Goal: Task Accomplishment & Management: Manage account settings

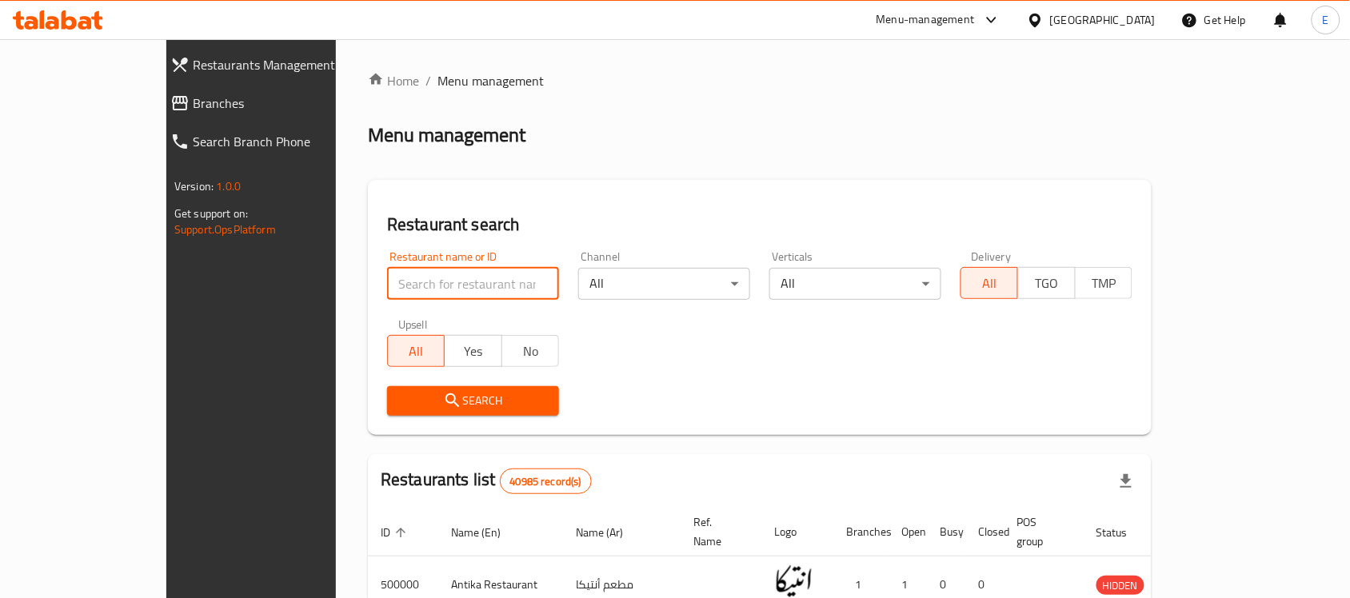
paste input "696236"
type input "696236"
click button "Search" at bounding box center [473, 401] width 172 height 30
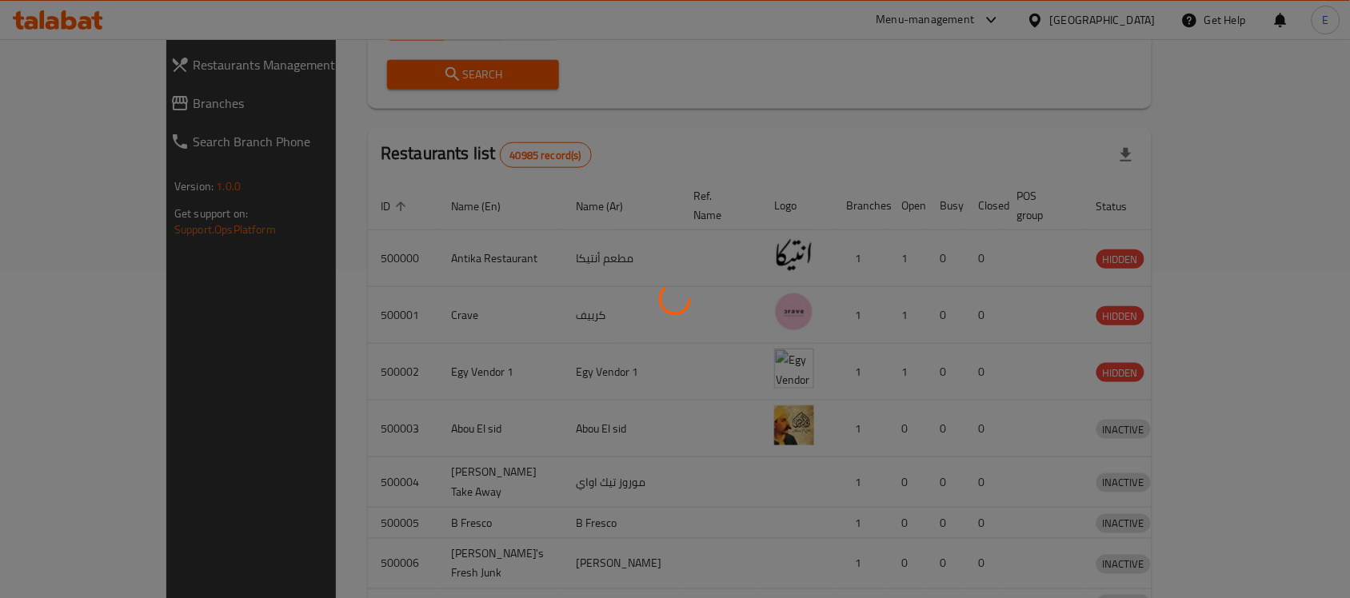
scroll to position [84, 0]
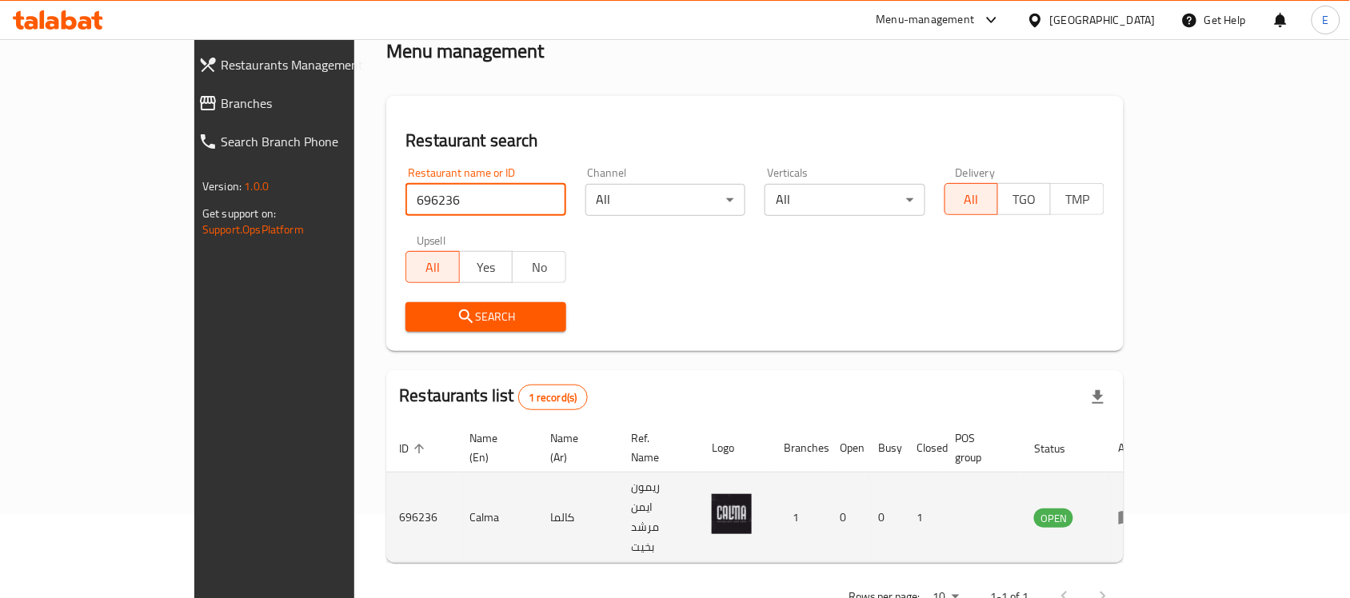
click at [1161, 501] on td "enhanced table" at bounding box center [1133, 518] width 55 height 90
click at [1137, 512] on icon "enhanced table" at bounding box center [1128, 519] width 18 height 14
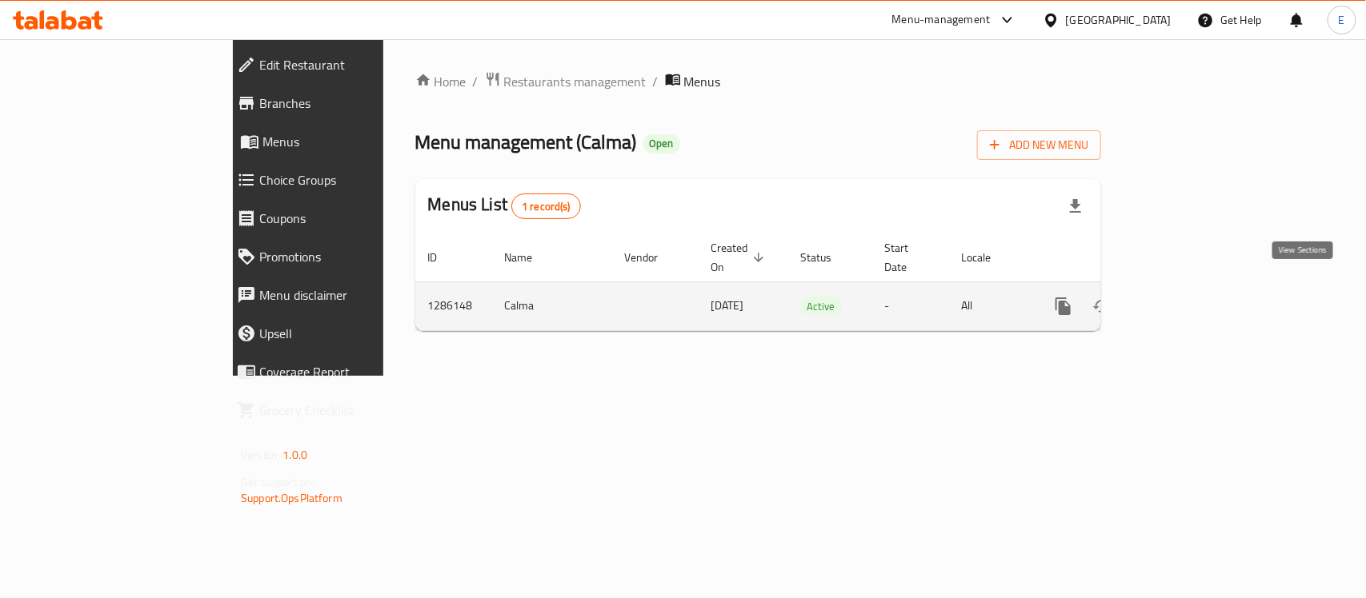
click at [1188, 298] on icon "enhanced table" at bounding box center [1178, 306] width 19 height 19
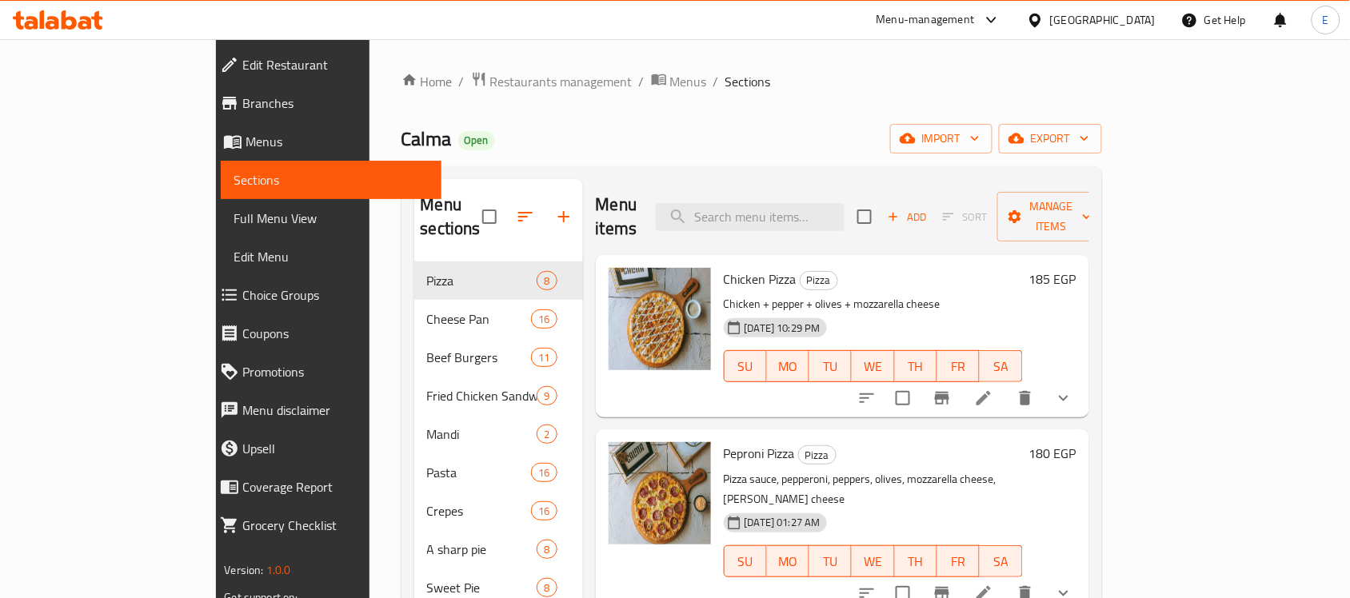
click at [598, 226] on div "Menu items Add Sort Manage items" at bounding box center [843, 217] width 494 height 76
click at [606, 206] on h2 "Menu items" at bounding box center [617, 217] width 42 height 48
click at [596, 206] on h2 "Menu items" at bounding box center [617, 217] width 42 height 48
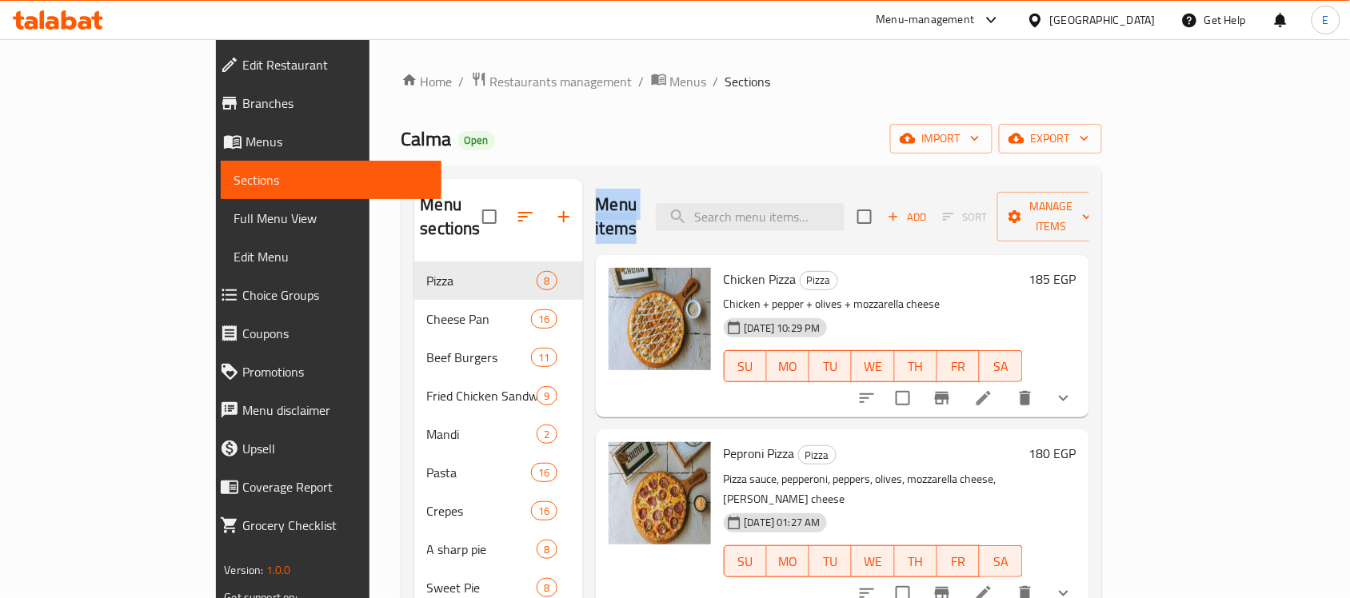
drag, startPoint x: 593, startPoint y: 201, endPoint x: 581, endPoint y: 182, distance: 22.6
click at [596, 198] on h2 "Menu items" at bounding box center [617, 217] width 42 height 48
click at [596, 210] on h2 "Menu items" at bounding box center [617, 217] width 42 height 48
click at [606, 204] on h2 "Menu items" at bounding box center [617, 217] width 42 height 48
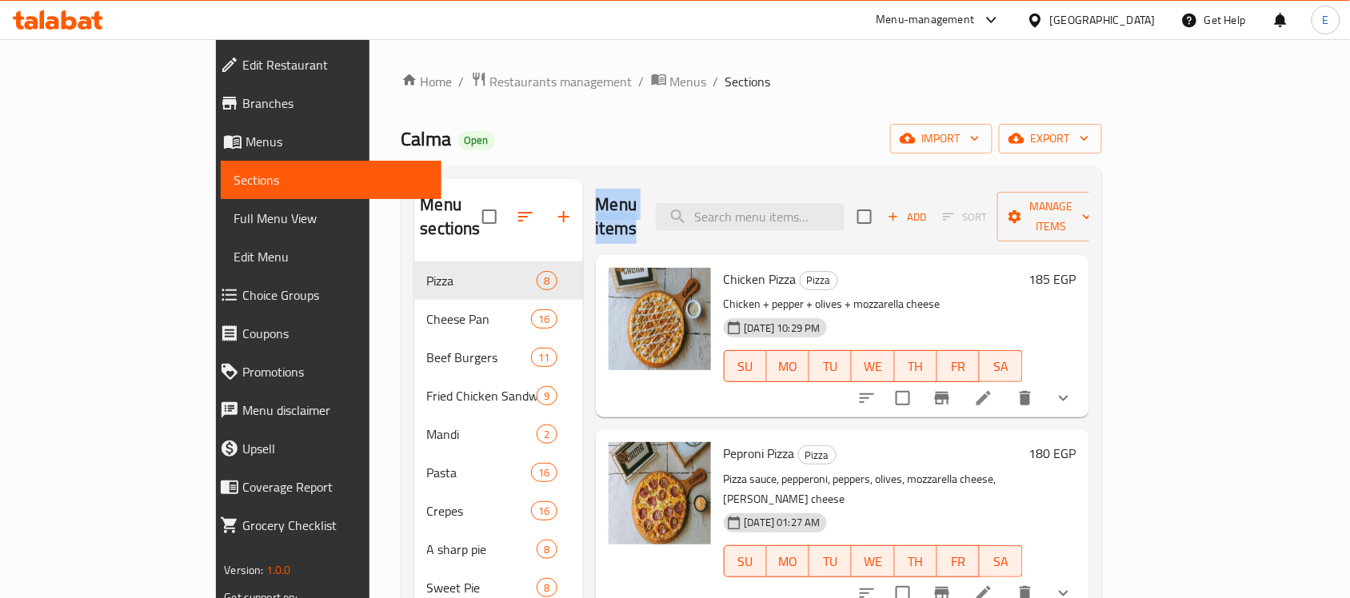
click at [601, 204] on h2 "Menu items" at bounding box center [617, 217] width 42 height 48
click at [596, 206] on h2 "Menu items" at bounding box center [617, 217] width 42 height 48
click at [596, 201] on h2 "Menu items" at bounding box center [617, 217] width 42 height 48
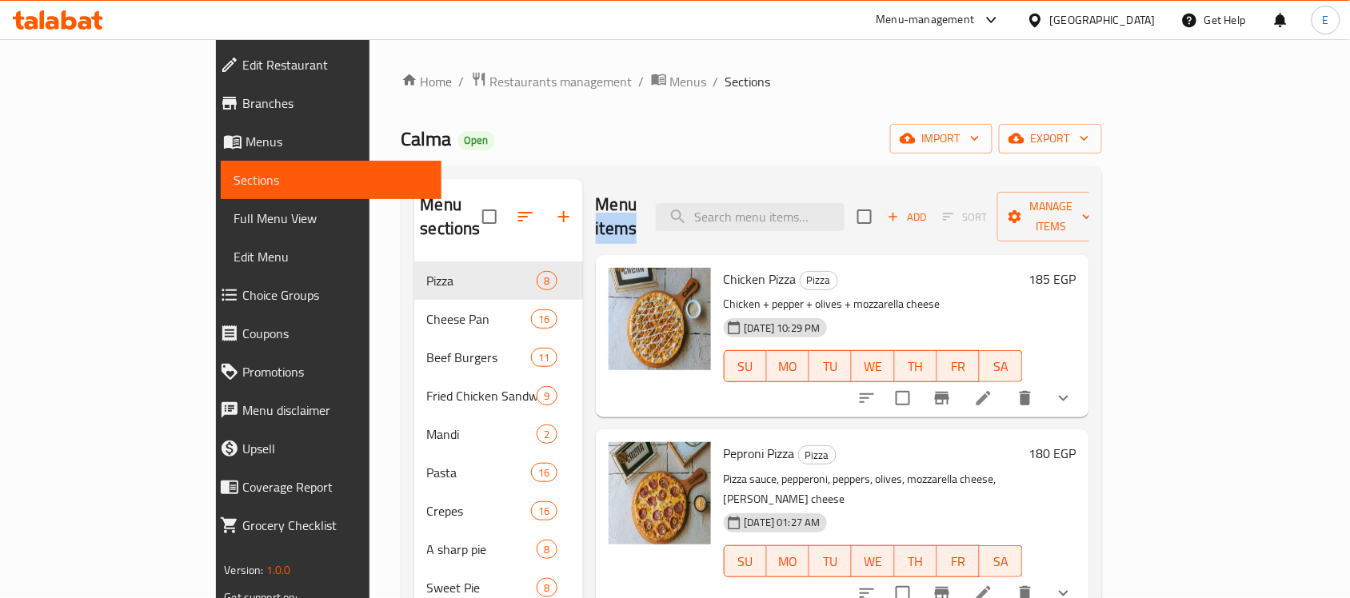
click at [596, 201] on h2 "Menu items" at bounding box center [617, 217] width 42 height 48
click at [596, 214] on h2 "Menu items" at bounding box center [617, 217] width 42 height 48
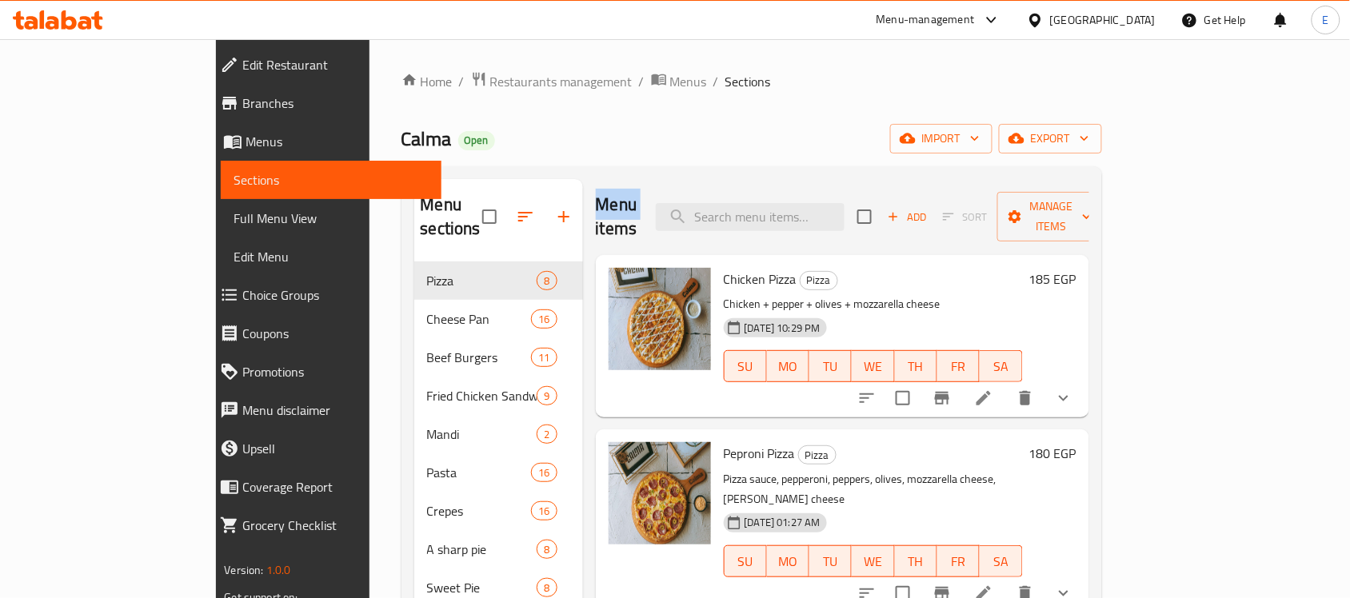
click at [596, 214] on h2 "Menu items" at bounding box center [617, 217] width 42 height 48
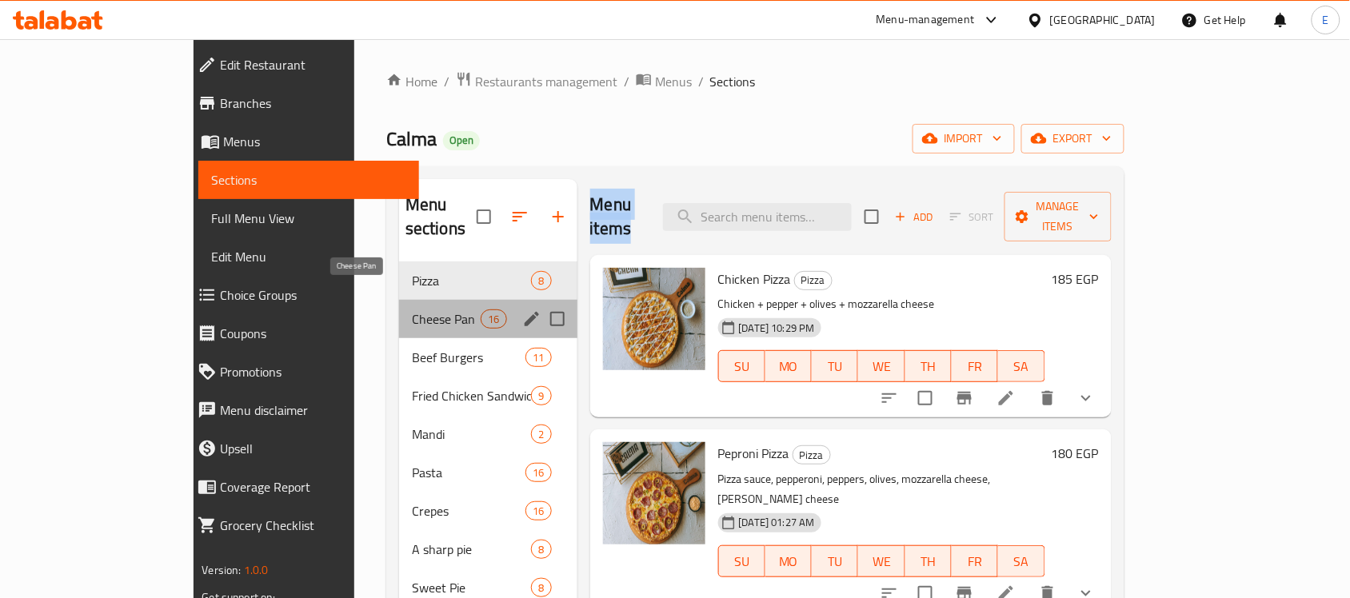
click at [412, 310] on span "Cheese Pan" at bounding box center [446, 319] width 69 height 19
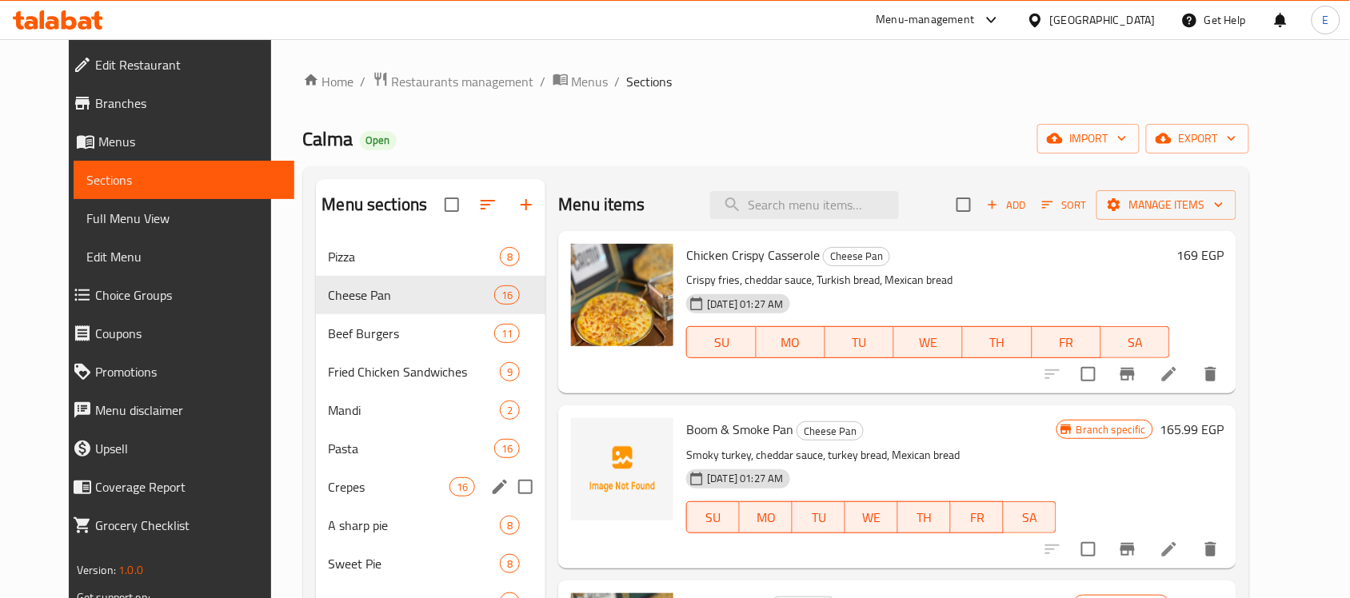
scroll to position [226, 0]
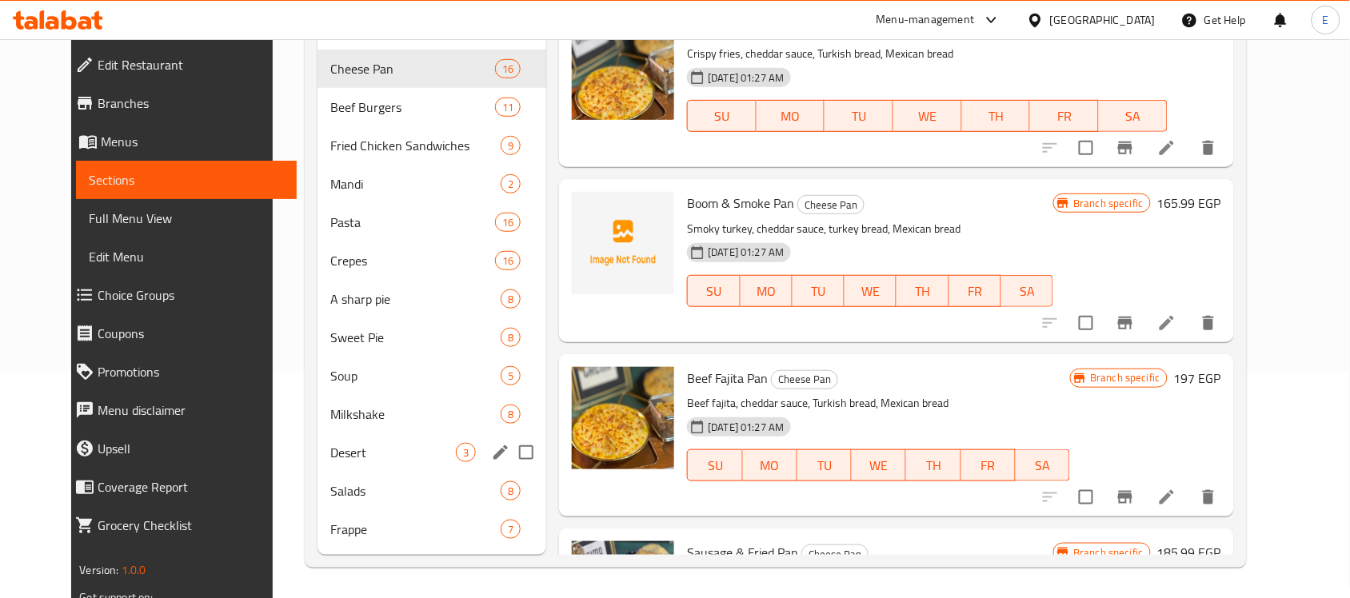
click at [349, 440] on div "Desert 3" at bounding box center [432, 453] width 229 height 38
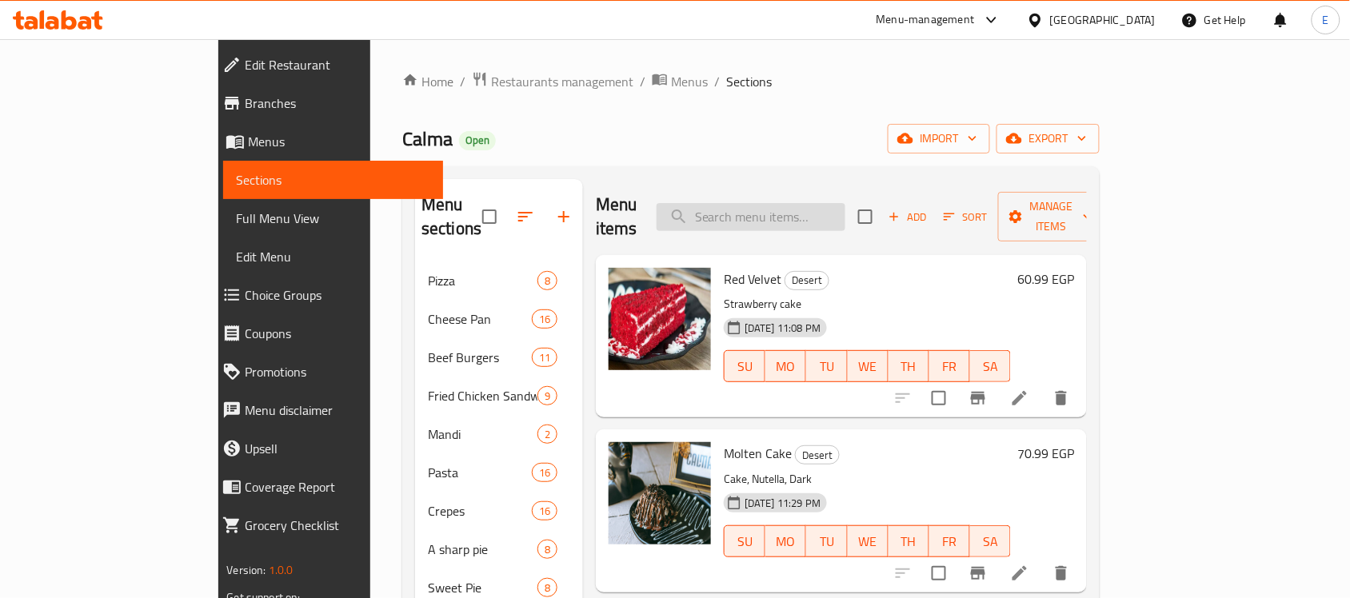
click at [844, 209] on input "search" at bounding box center [751, 217] width 189 height 28
paste input "Molten Cake"
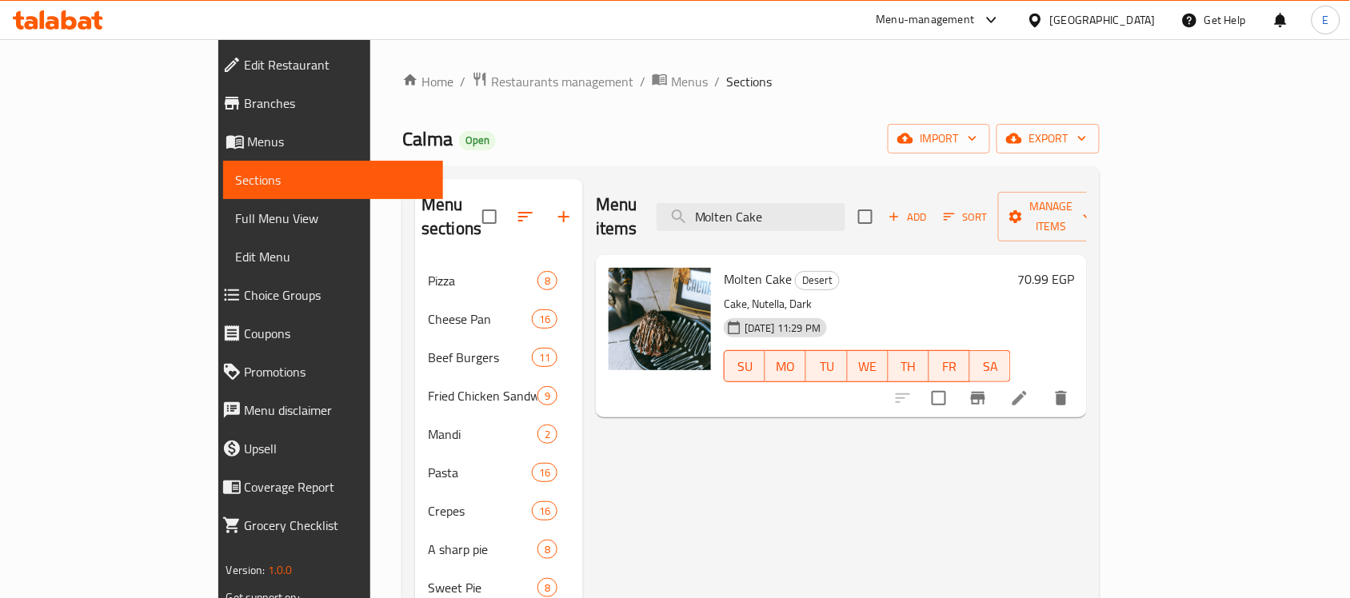
type input "Molten Cake"
click at [1074, 268] on h6 "70.99 EGP" at bounding box center [1046, 279] width 57 height 22
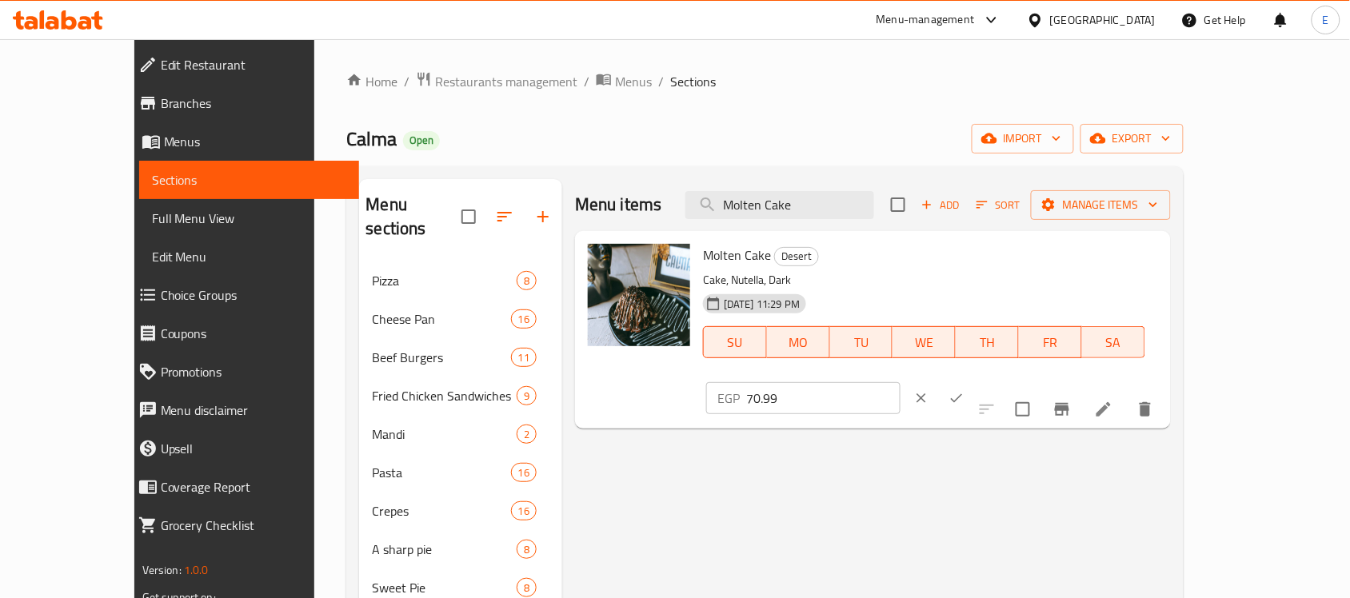
click at [901, 382] on input "70.99" at bounding box center [823, 398] width 154 height 32
paste input "5"
type input "75"
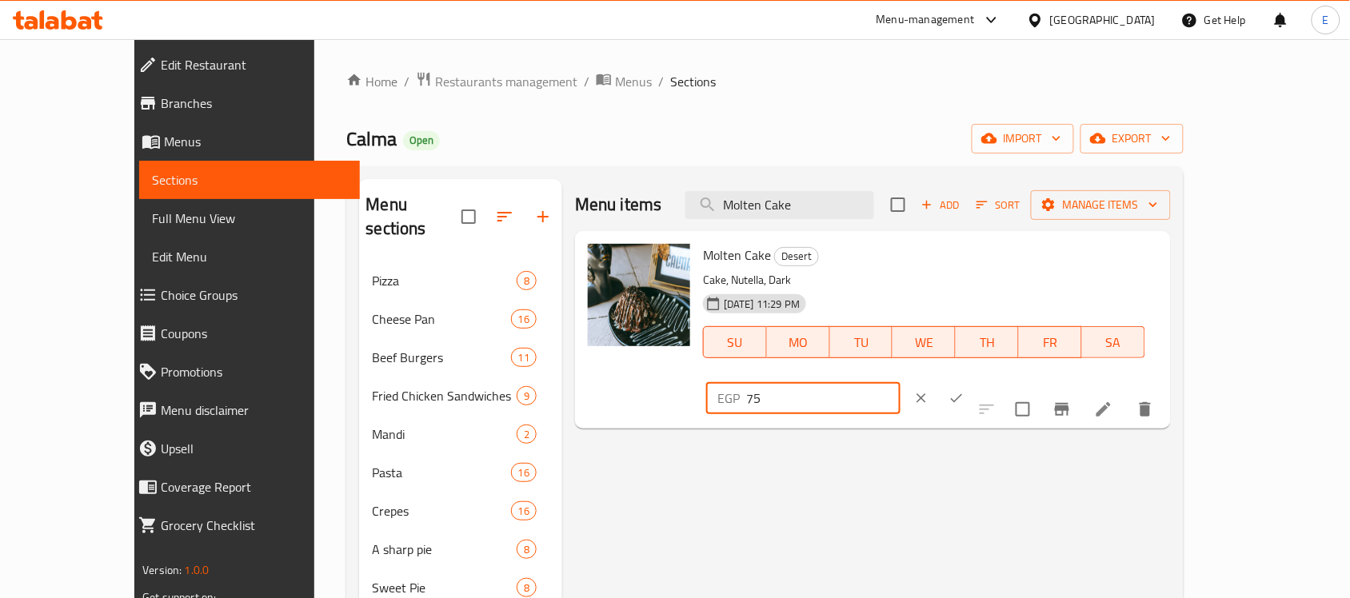
click at [965, 390] on icon "ok" at bounding box center [957, 398] width 16 height 16
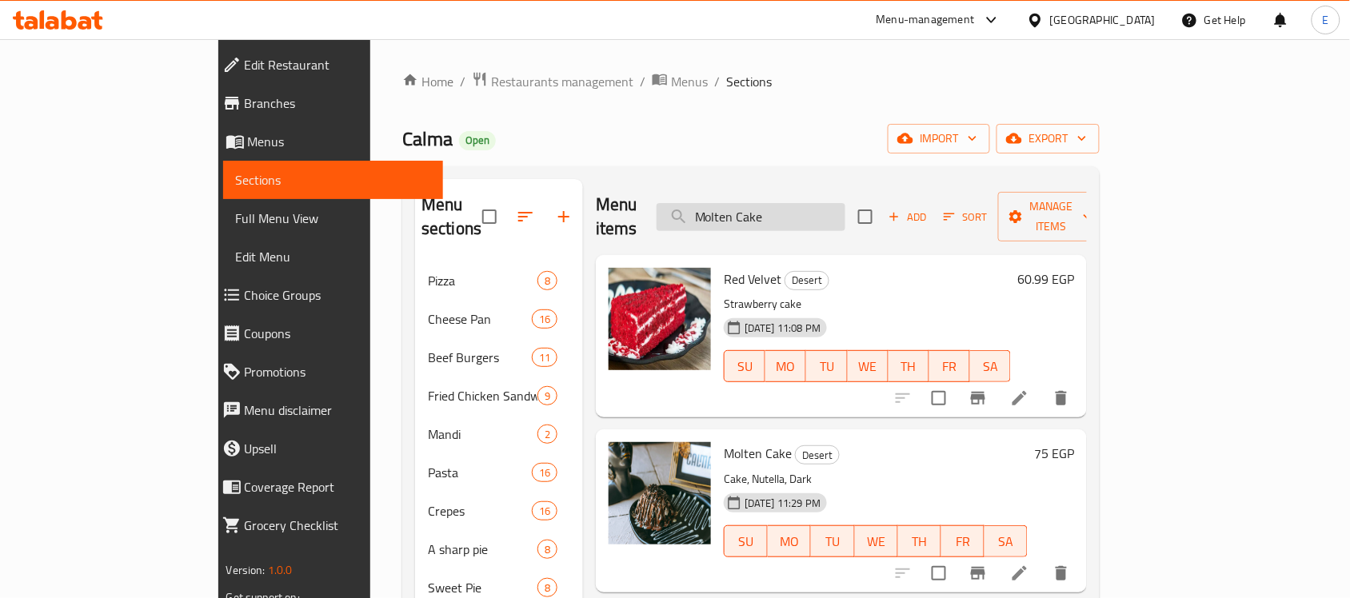
click at [846, 209] on input "Molten Cake" at bounding box center [751, 217] width 189 height 28
click at [846, 208] on input "Molten Cake" at bounding box center [751, 217] width 189 height 28
paste input "heesecake"
click at [846, 208] on input "Molten Cheesecake" at bounding box center [751, 217] width 189 height 28
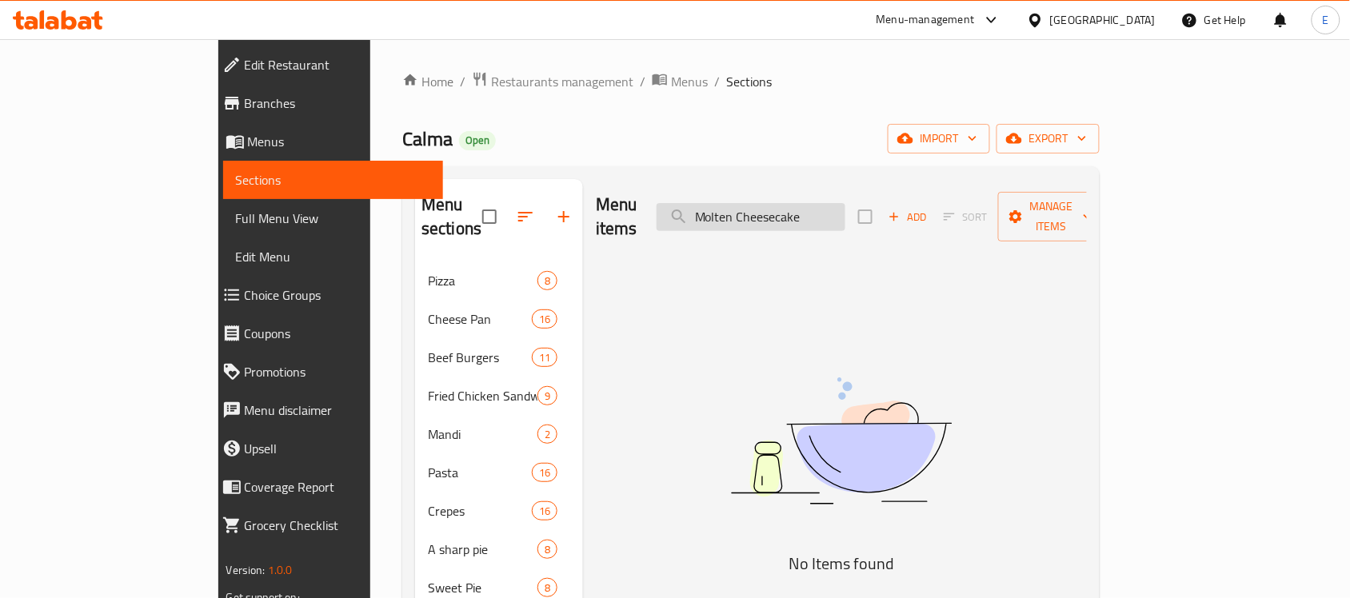
click at [846, 208] on input "Molten Cheesecake" at bounding box center [751, 217] width 189 height 28
paste input "search"
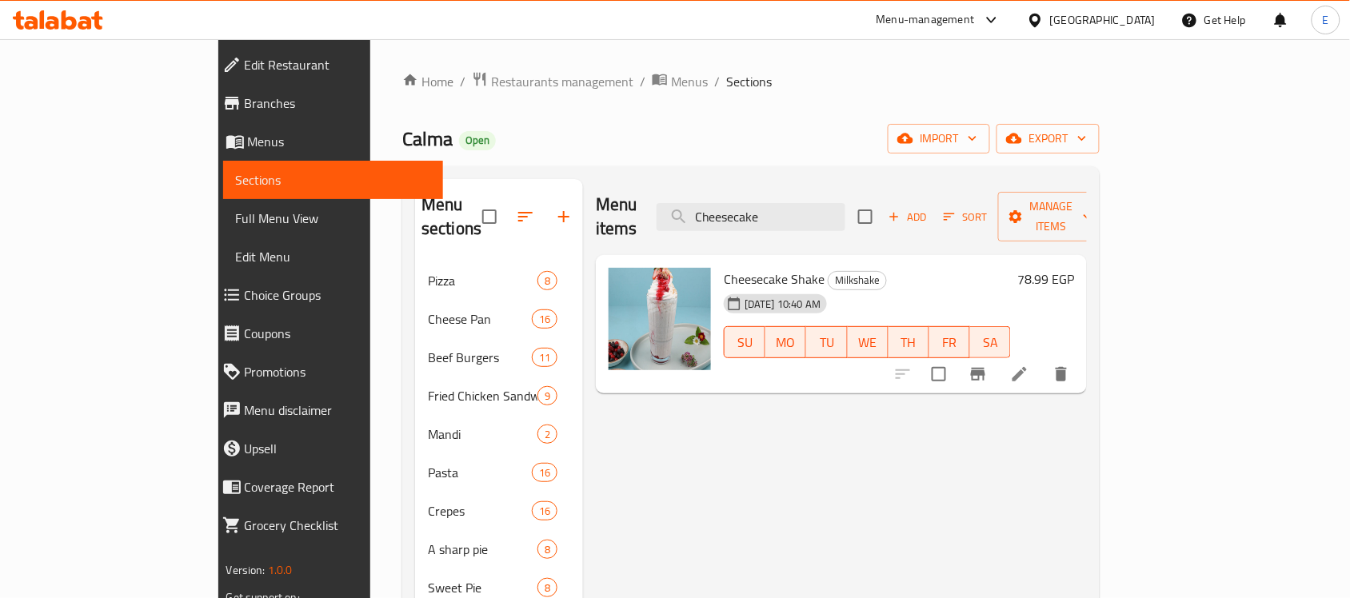
type input "Cheesecake"
click at [1074, 268] on h6 "78.99 EGP" at bounding box center [1046, 279] width 57 height 22
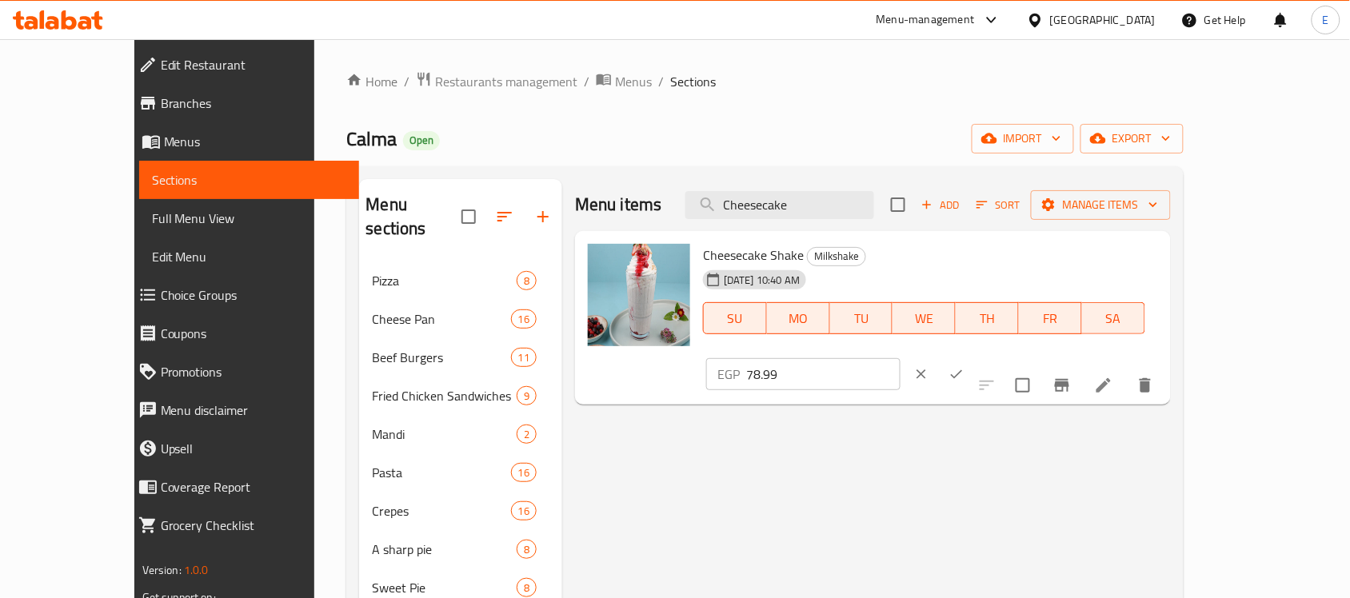
click at [901, 358] on input "78.99" at bounding box center [823, 374] width 154 height 32
paste input "5"
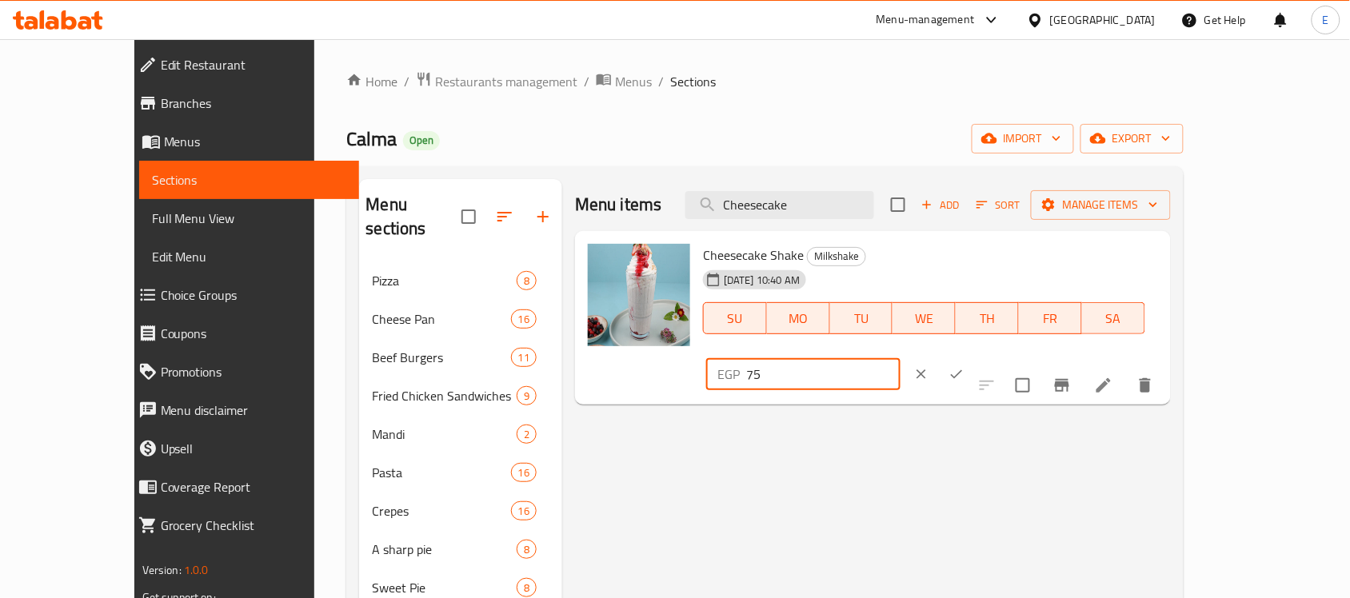
type input "75"
click at [965, 366] on icon "ok" at bounding box center [957, 374] width 16 height 16
